Goal: Information Seeking & Learning: Learn about a topic

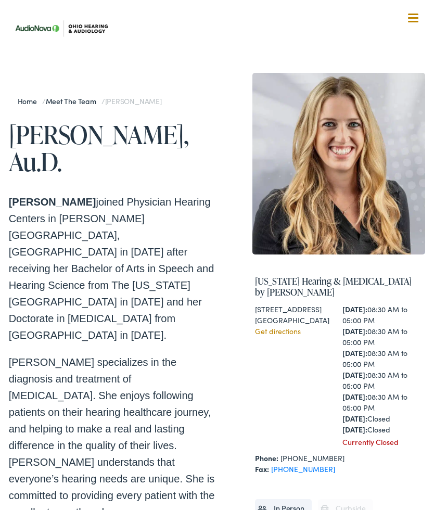
click at [72, 102] on link "Meet the Team" at bounding box center [74, 101] width 56 height 10
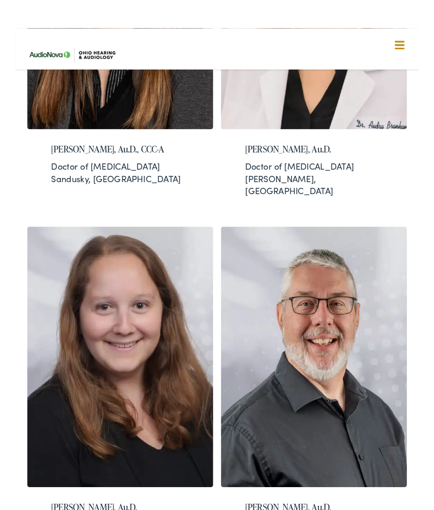
scroll to position [1192, 0]
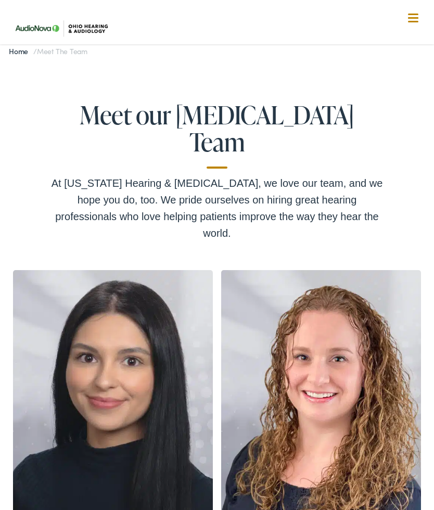
scroll to position [0, 0]
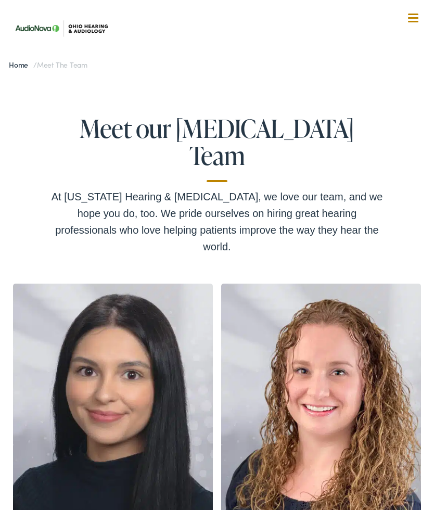
click at [17, 67] on link "Home" at bounding box center [21, 64] width 24 height 10
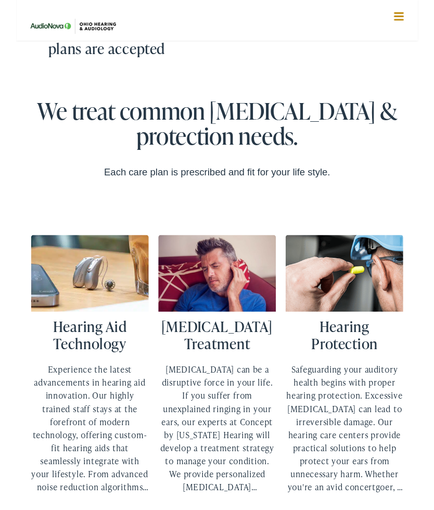
scroll to position [2255, 0]
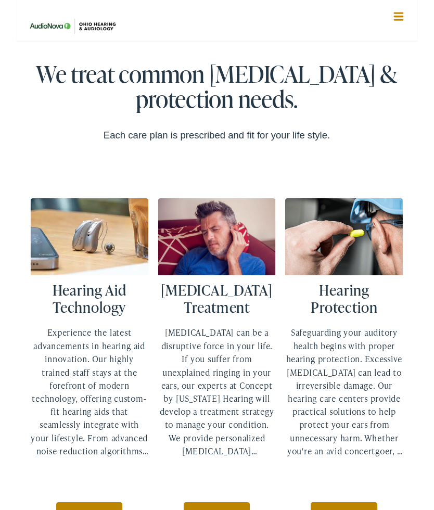
scroll to position [2296, 0]
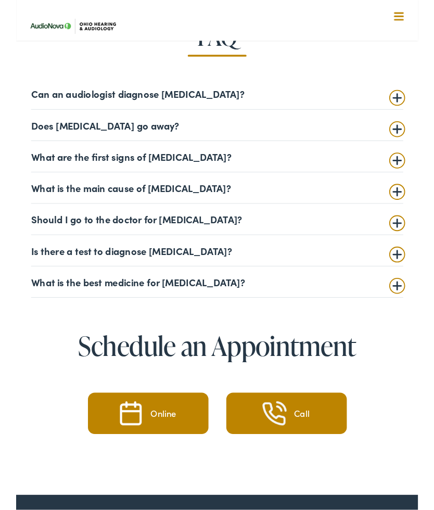
scroll to position [1930, 0]
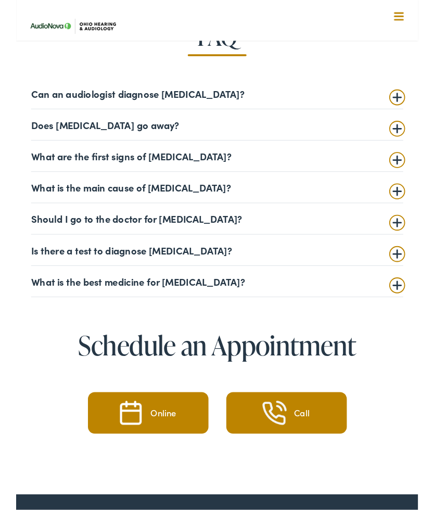
click at [208, 237] on summary "Should I go to the doctor for tinnitus?" at bounding box center [217, 236] width 402 height 12
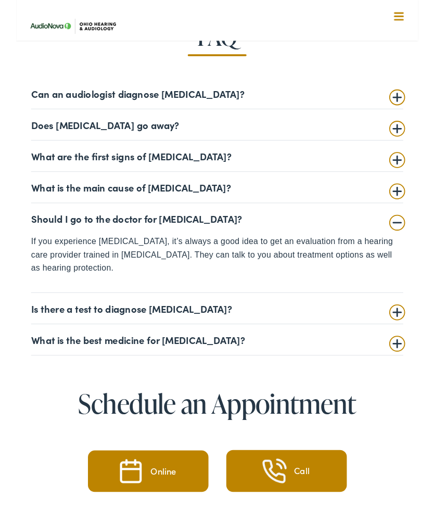
scroll to position [1930, 0]
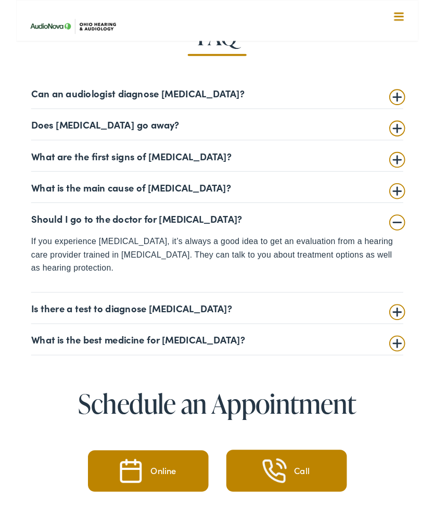
click at [206, 333] on summary "Is there a test to diagnose tinnitus?" at bounding box center [217, 332] width 402 height 12
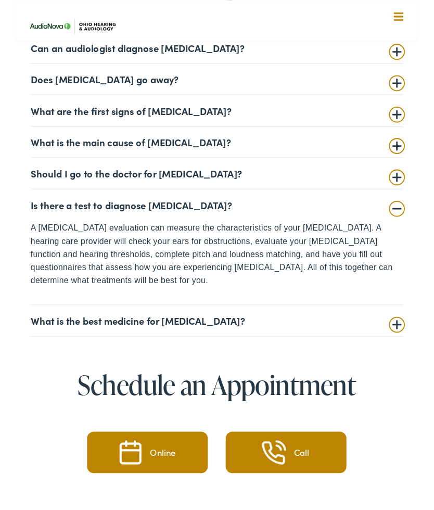
scroll to position [1981, 0]
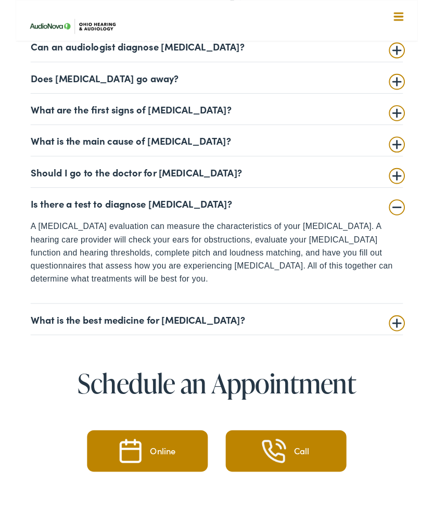
click at [231, 338] on summary "What is the best medicine for tinnitus?" at bounding box center [216, 344] width 401 height 12
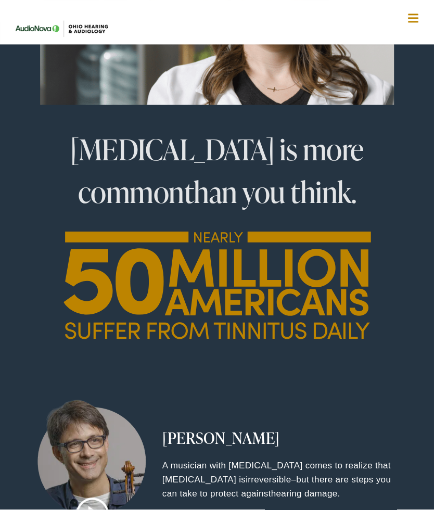
scroll to position [648, 0]
